Goal: Information Seeking & Learning: Find specific fact

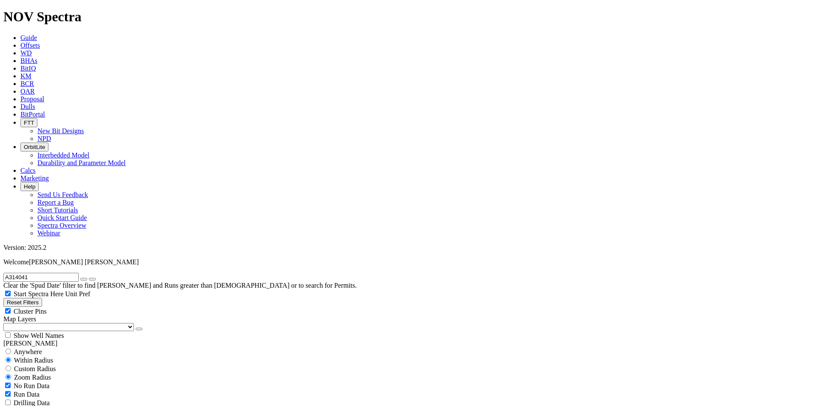
click at [72, 272] on input "A314041" at bounding box center [40, 276] width 75 height 9
click at [71, 272] on input "A314041" at bounding box center [40, 276] width 75 height 9
paste input "07876"
type input "A307876"
click at [29, 298] on button "Reset Filters" at bounding box center [22, 302] width 39 height 9
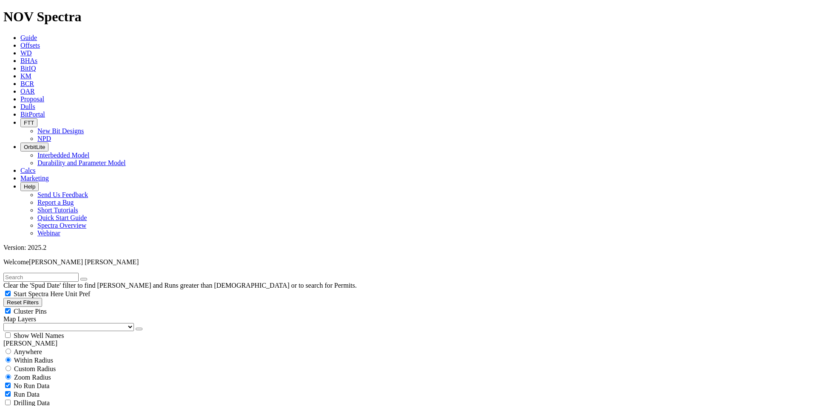
click at [42, 272] on input "text" at bounding box center [40, 276] width 75 height 9
paste input "A307876"
type input "A307876"
click at [17, 347] on div "Anywhere" at bounding box center [406, 351] width 806 height 9
radio input "true"
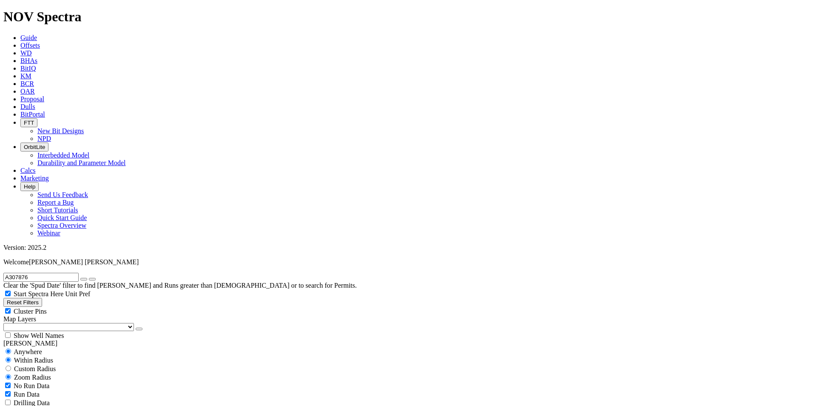
radio input "false"
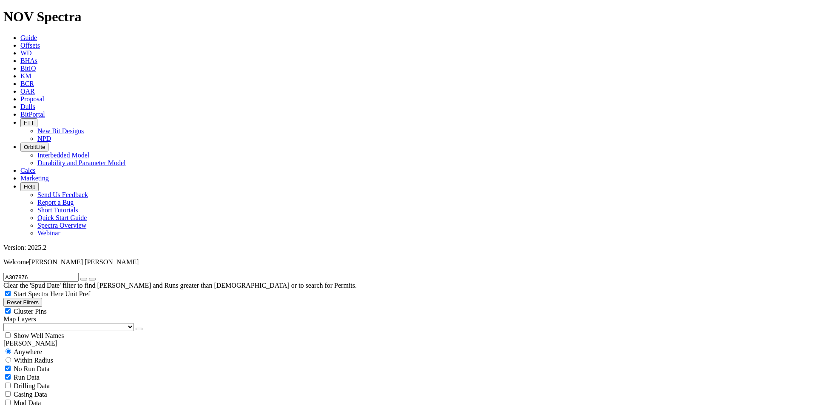
scroll to position [0, 0]
